Goal: Information Seeking & Learning: Learn about a topic

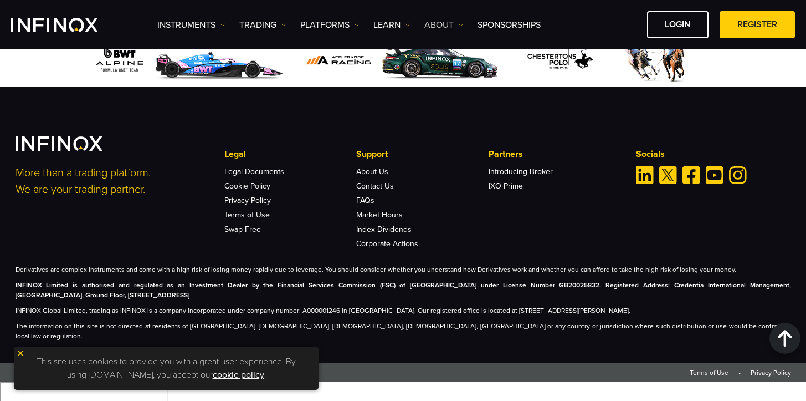
click at [458, 25] on link "ABOUT" at bounding box center [443, 24] width 39 height 13
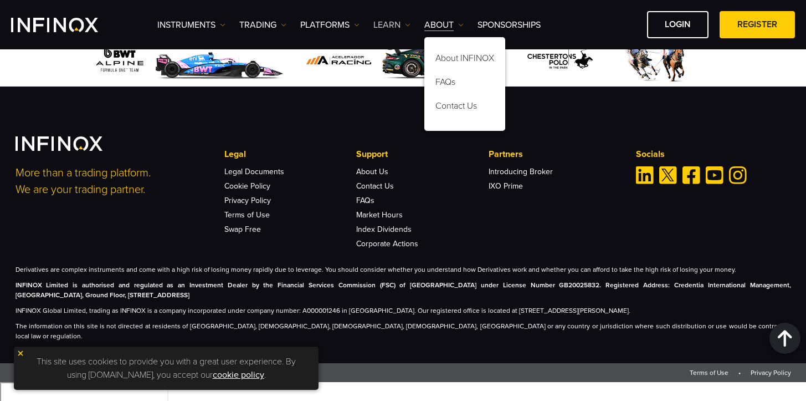
click at [407, 23] on img at bounding box center [408, 25] width 6 height 6
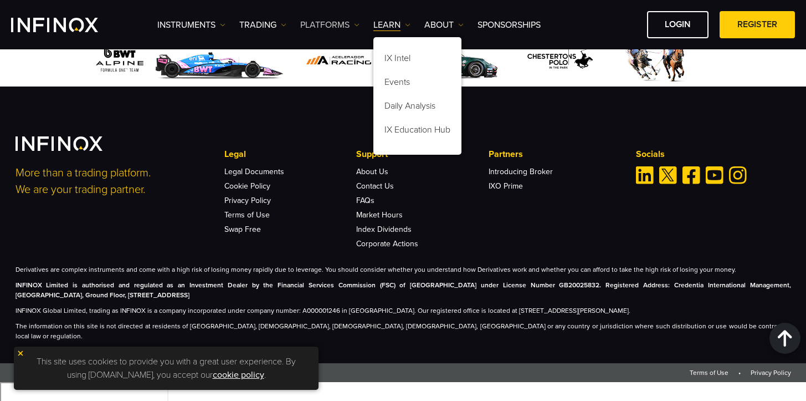
click at [342, 27] on link "PLATFORMS" at bounding box center [329, 24] width 59 height 13
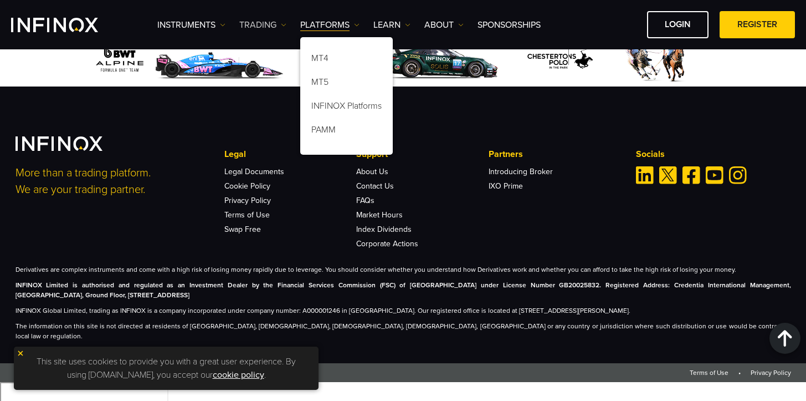
click at [286, 24] on img at bounding box center [284, 25] width 6 height 6
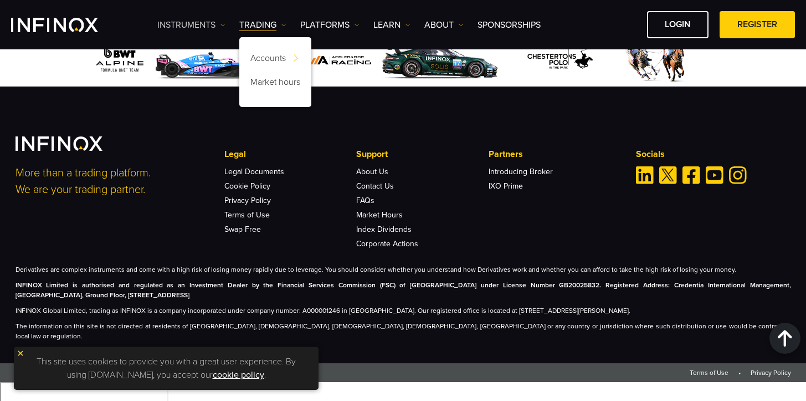
click at [219, 24] on link "Instruments" at bounding box center [191, 24] width 68 height 13
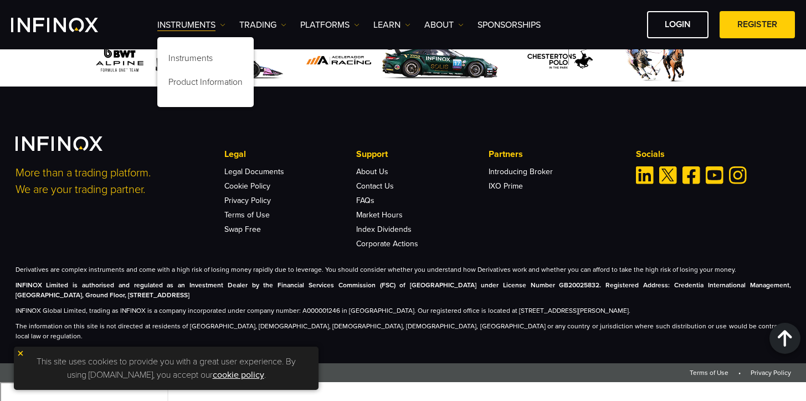
click at [117, 36] on div "Instruments Instruments Product Information TRADING DEMO" at bounding box center [403, 24] width 784 height 27
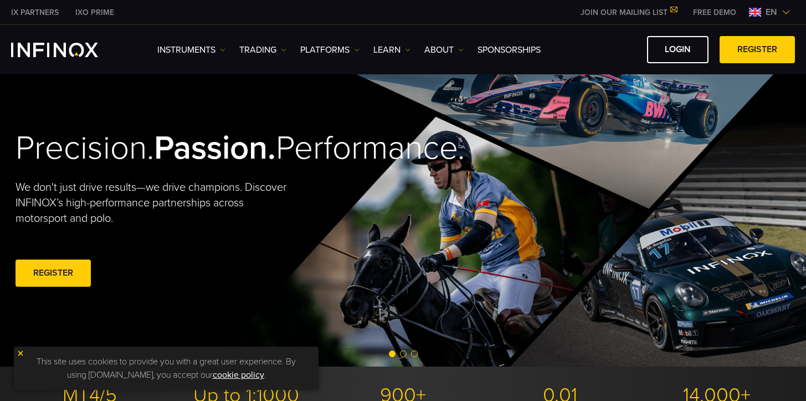
scroll to position [250, 0]
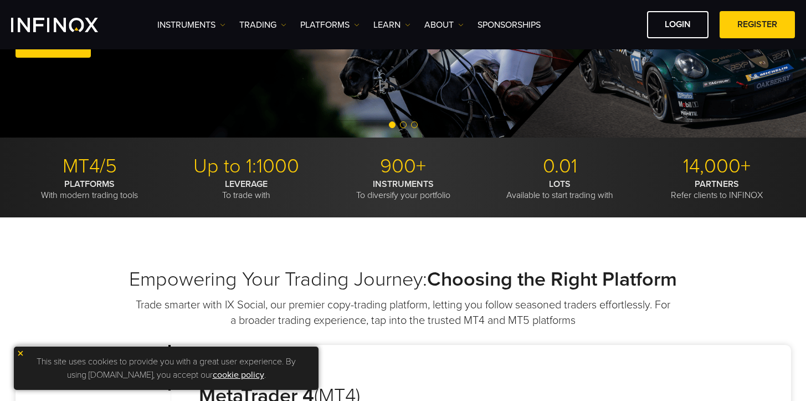
click at [16, 350] on div "This site uses cookies to provide you with a great user experience. By using [D…" at bounding box center [166, 367] width 305 height 43
click at [21, 354] on img at bounding box center [21, 353] width 8 height 8
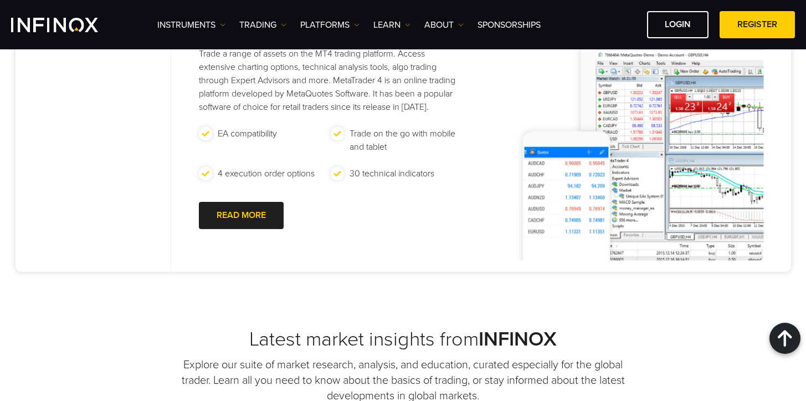
scroll to position [0, 0]
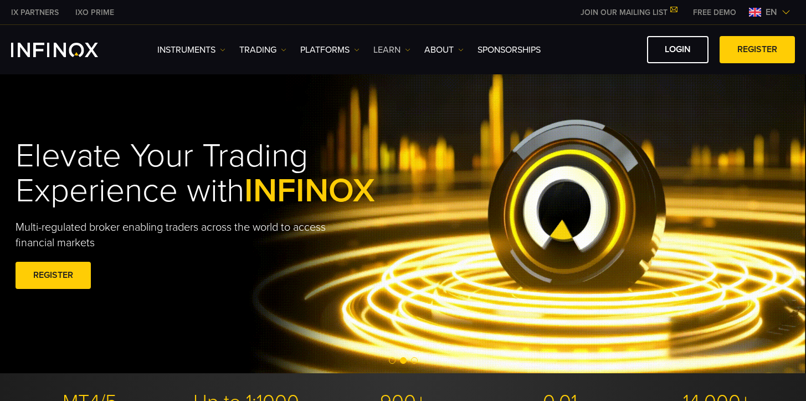
click at [407, 51] on img at bounding box center [408, 50] width 6 height 6
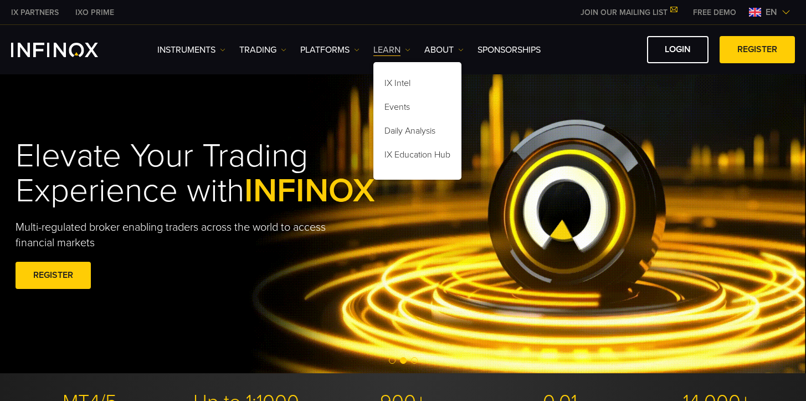
click at [407, 51] on img at bounding box center [408, 50] width 6 height 6
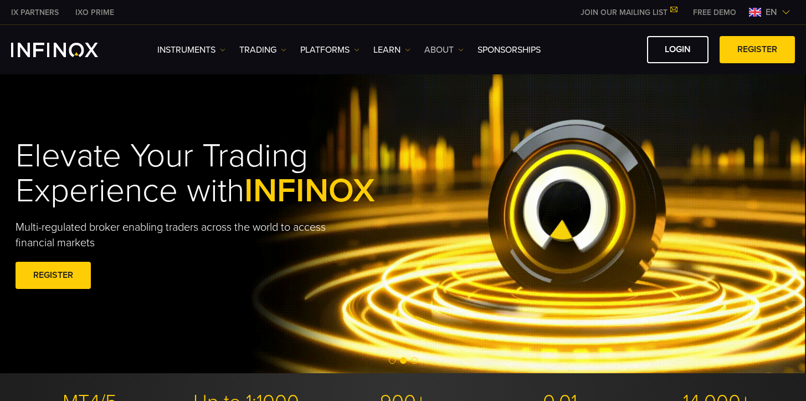
click at [464, 50] on img at bounding box center [461, 50] width 6 height 6
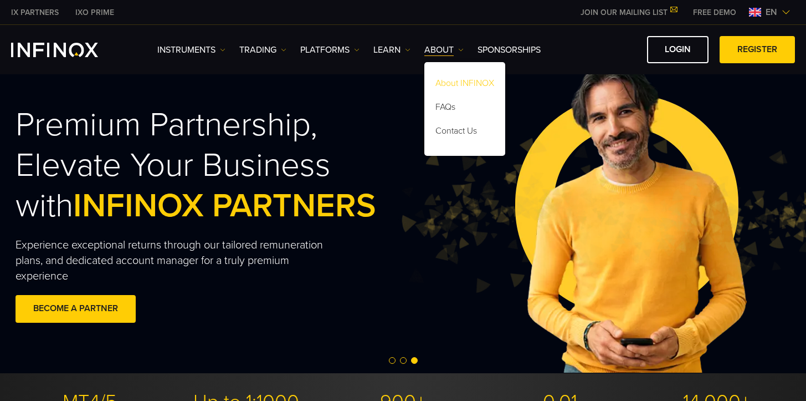
click at [467, 81] on link "About INFINOX" at bounding box center [464, 85] width 81 height 24
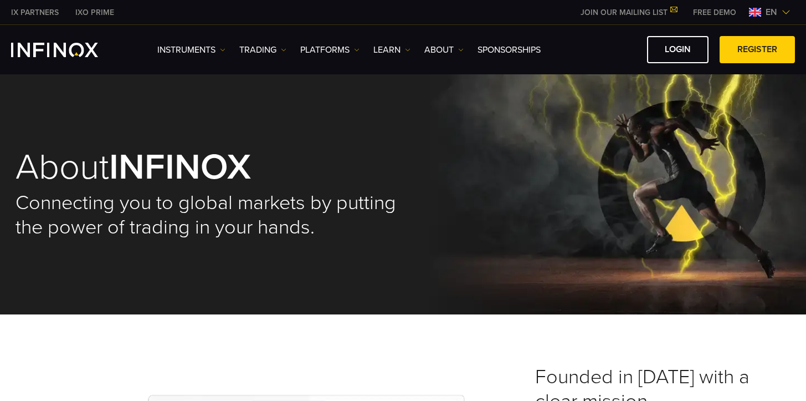
click at [530, 150] on div "About INFINOX Connecting you to global markets by putting the power of trading …" at bounding box center [403, 194] width 798 height 240
